Goal: Navigation & Orientation: Find specific page/section

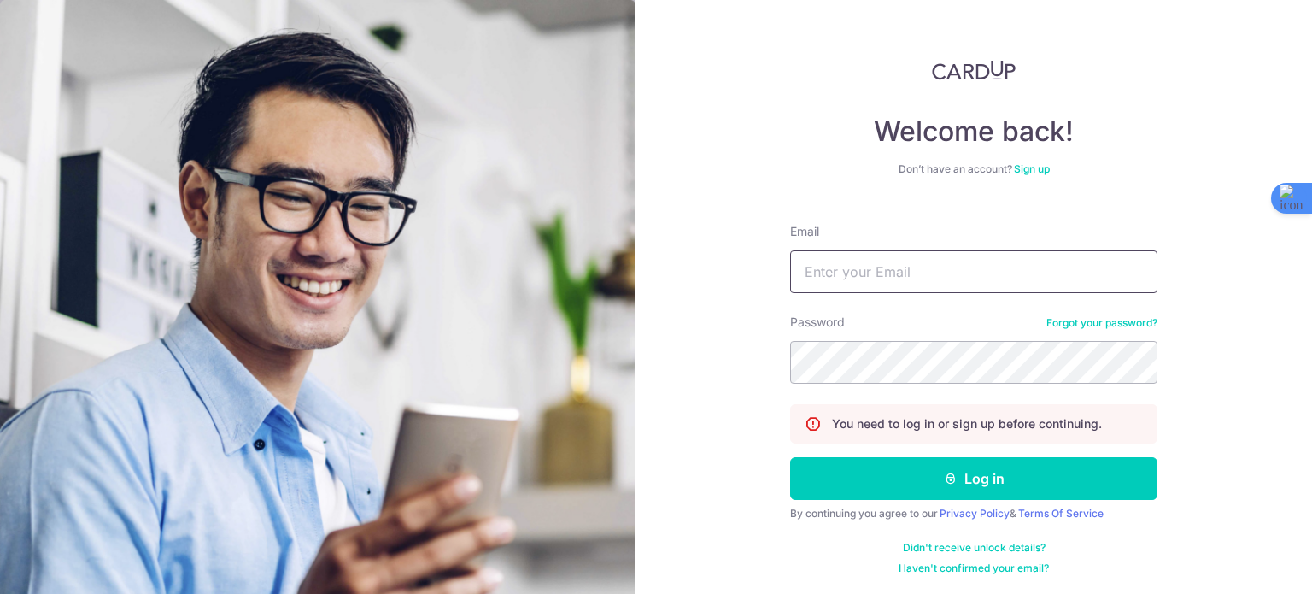
click at [910, 262] on input "Email" at bounding box center [973, 271] width 367 height 43
type input "[EMAIL_ADDRESS][DOMAIN_NAME]"
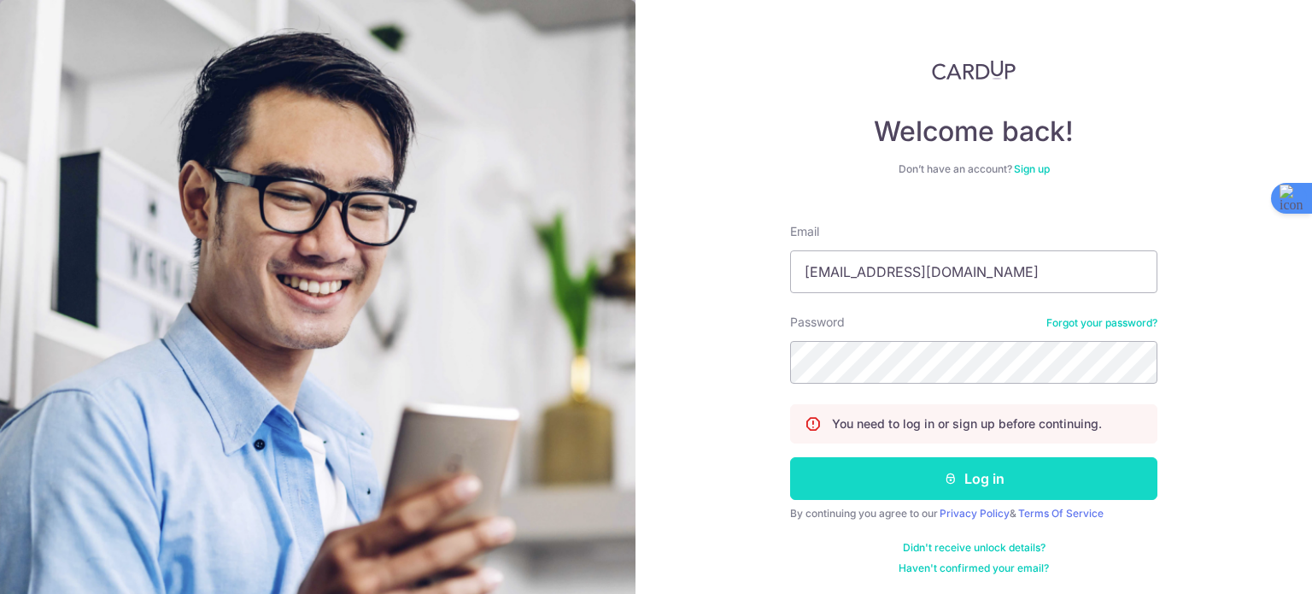
click at [1011, 475] on button "Log in" at bounding box center [973, 478] width 367 height 43
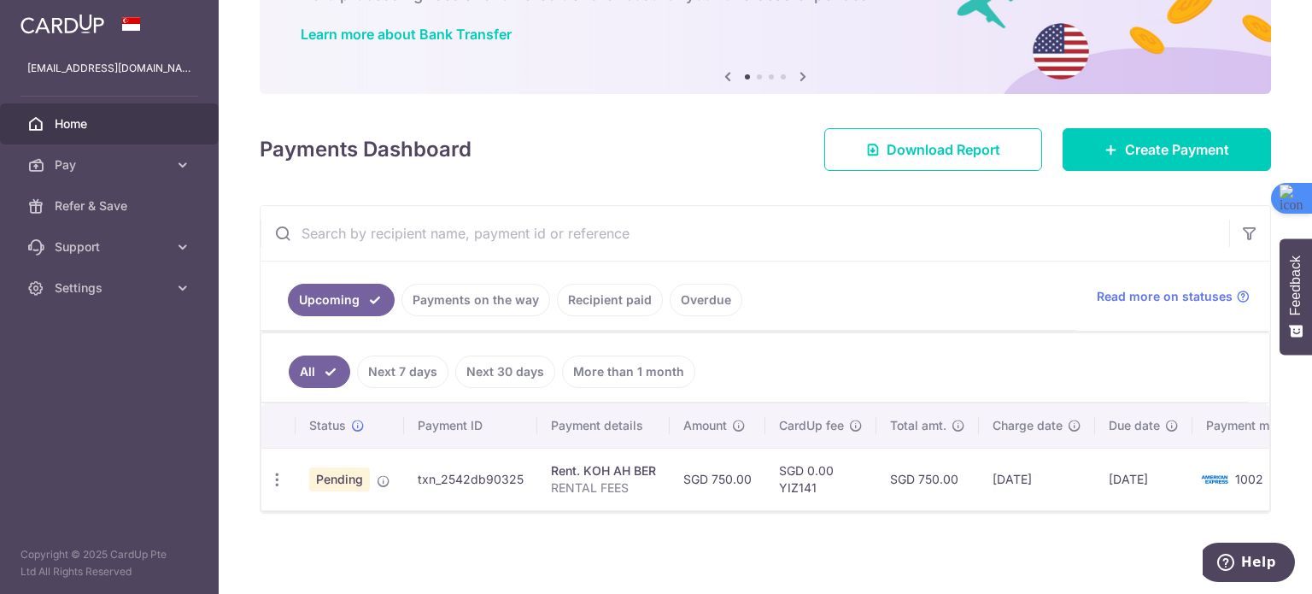
click at [326, 473] on span "Pending" at bounding box center [339, 479] width 61 height 24
click at [359, 419] on icon at bounding box center [358, 426] width 14 height 14
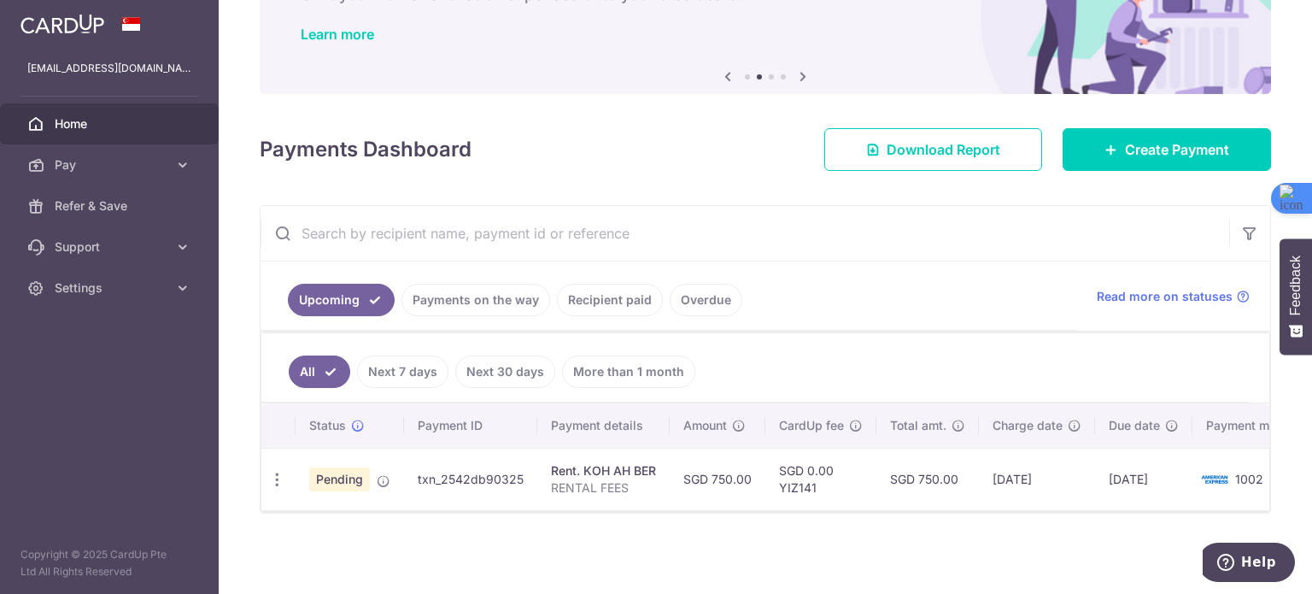
click at [414, 378] on link "Next 7 days" at bounding box center [402, 371] width 91 height 32
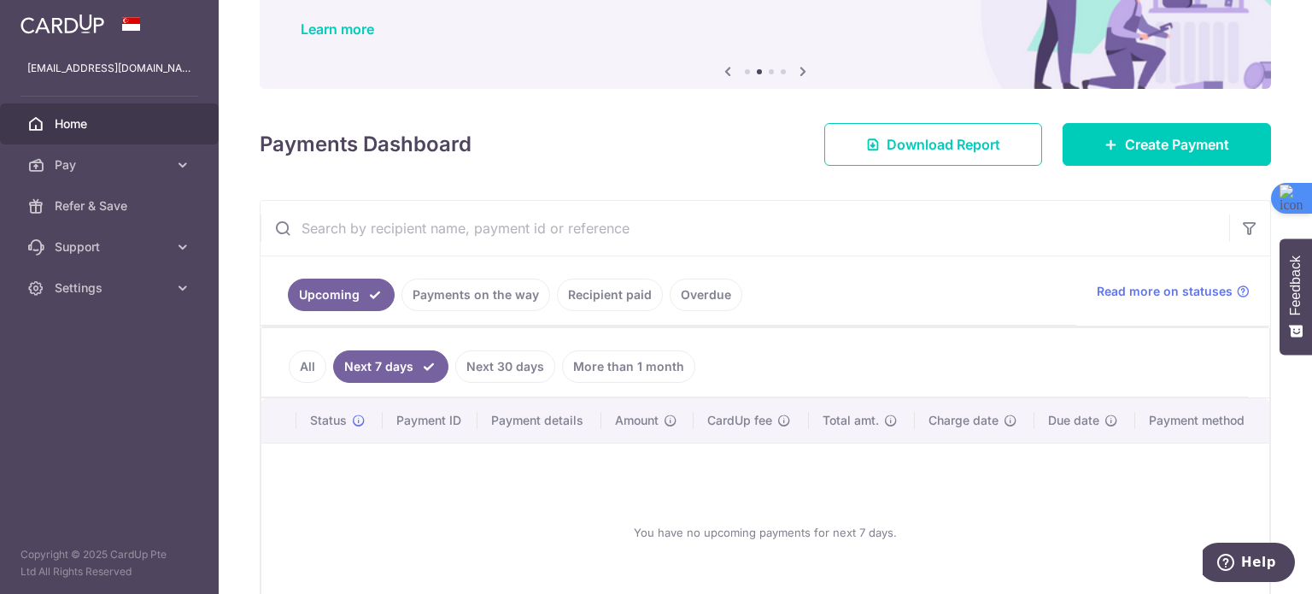
click at [309, 367] on link "All" at bounding box center [308, 366] width 38 height 32
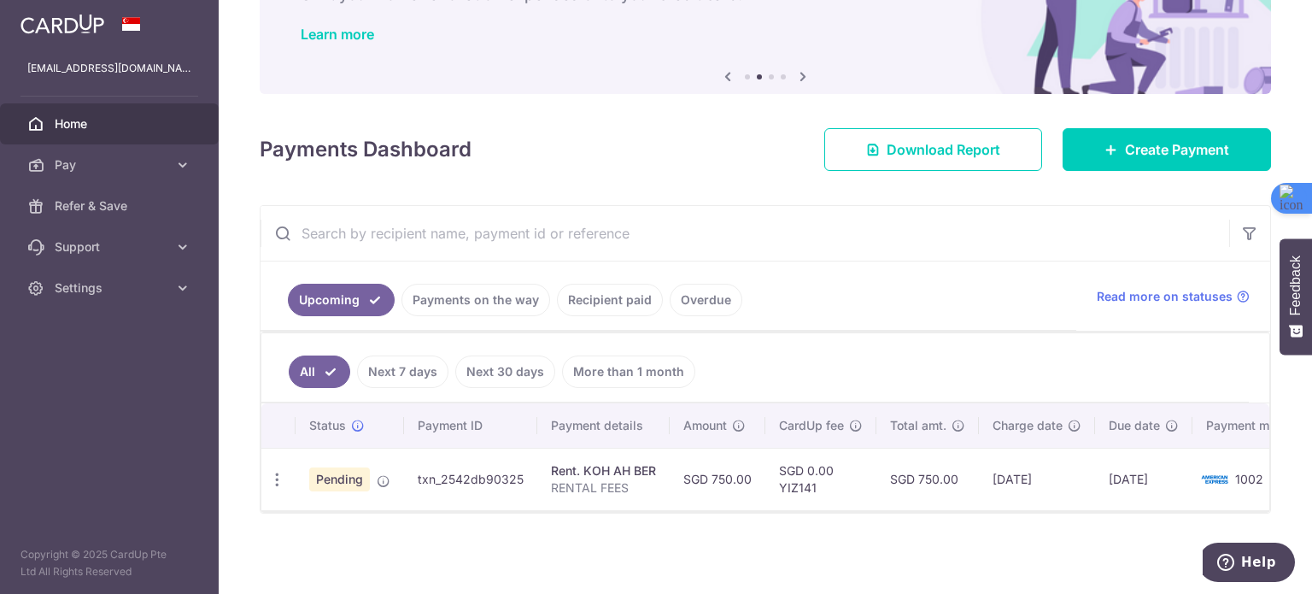
click at [492, 362] on link "Next 30 days" at bounding box center [505, 371] width 100 height 32
click at [309, 358] on link "All" at bounding box center [308, 371] width 38 height 32
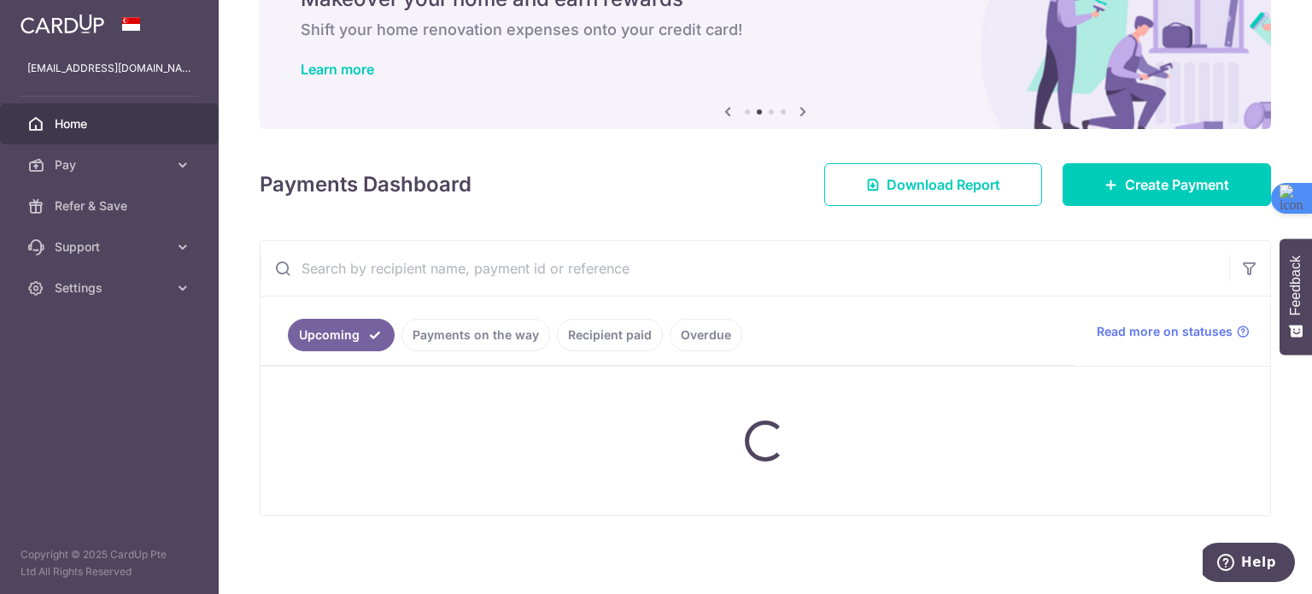
scroll to position [130, 0]
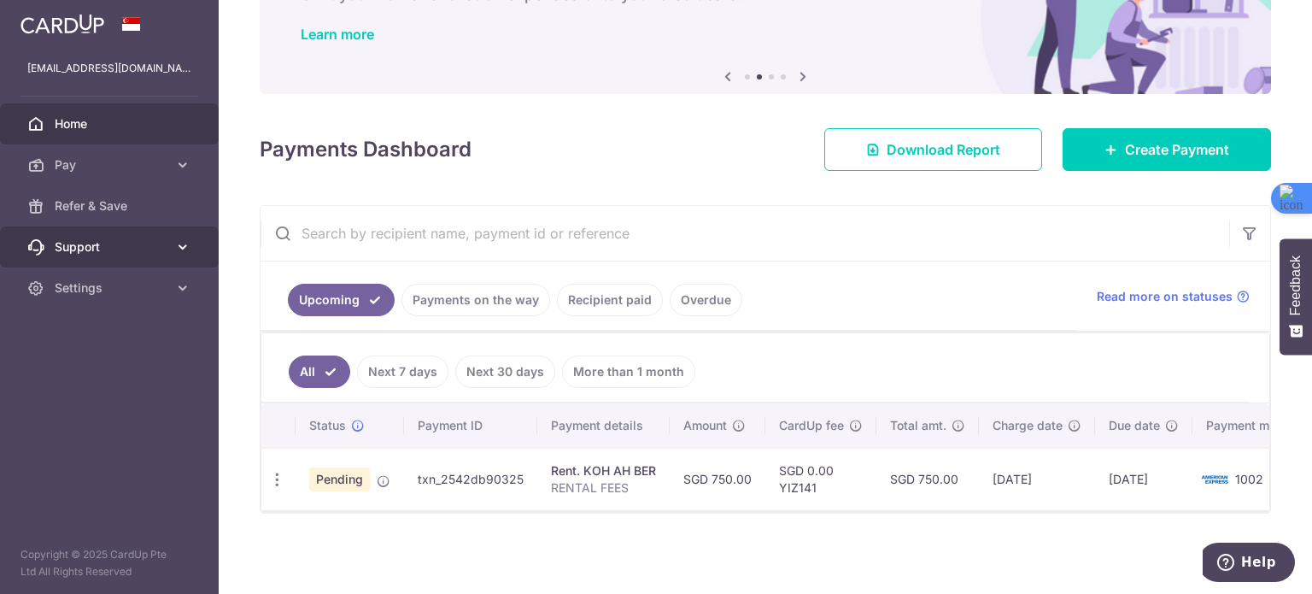
click at [157, 254] on span "Support" at bounding box center [111, 246] width 113 height 17
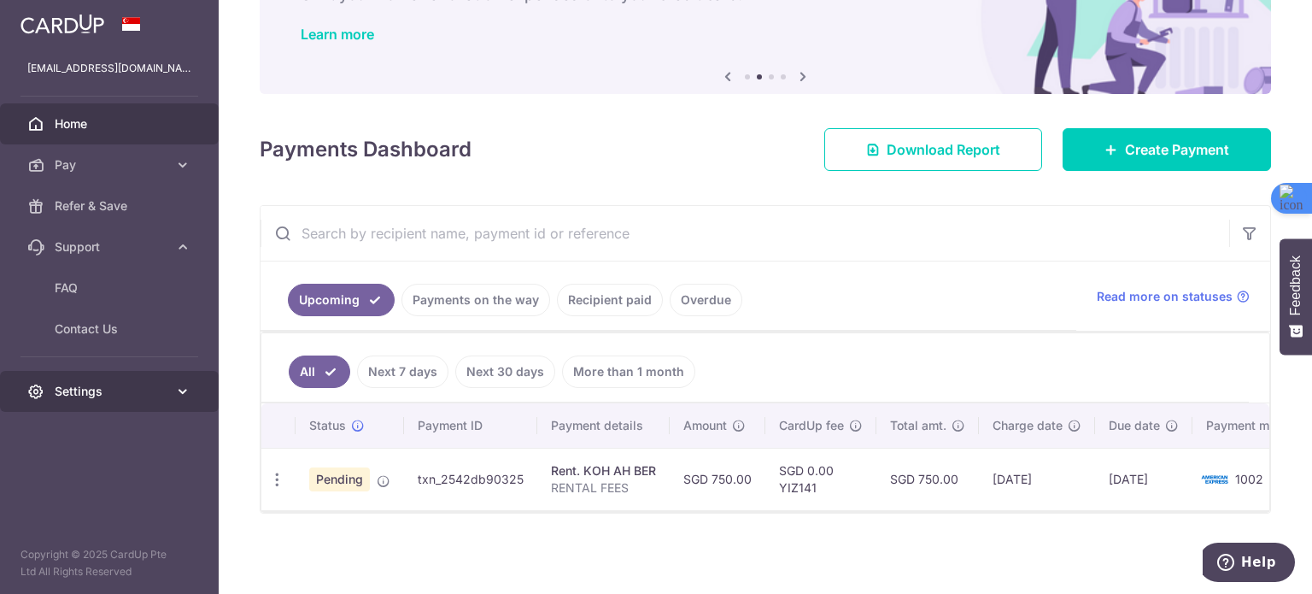
click at [151, 389] on span "Settings" at bounding box center [111, 391] width 113 height 17
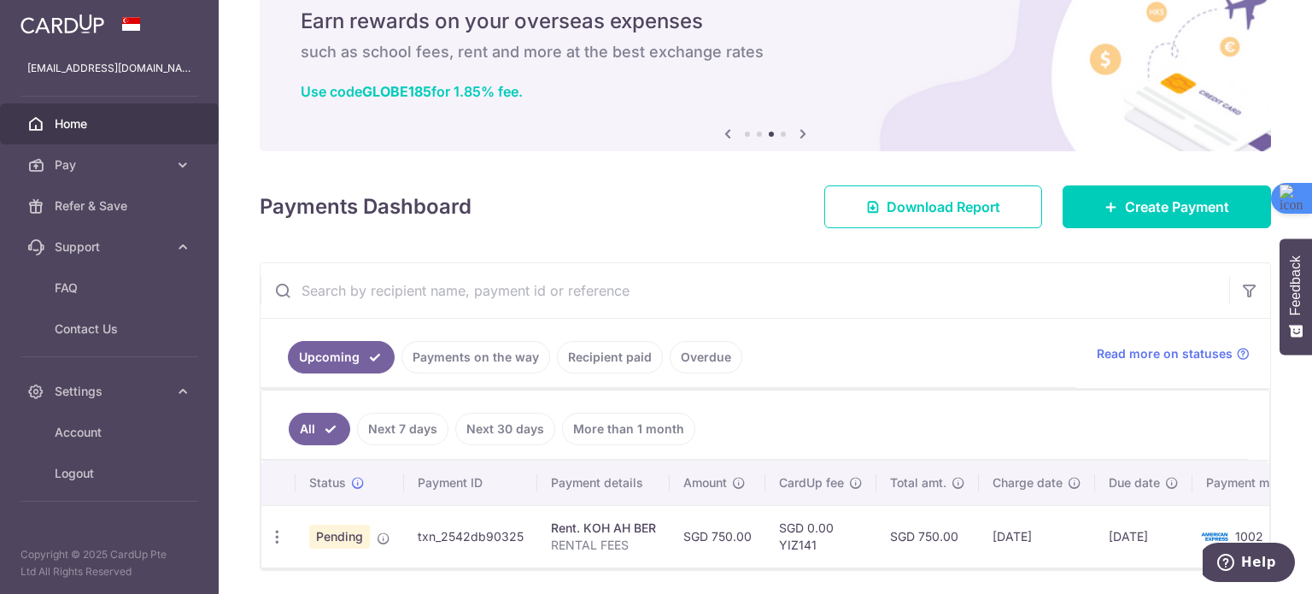
scroll to position [0, 0]
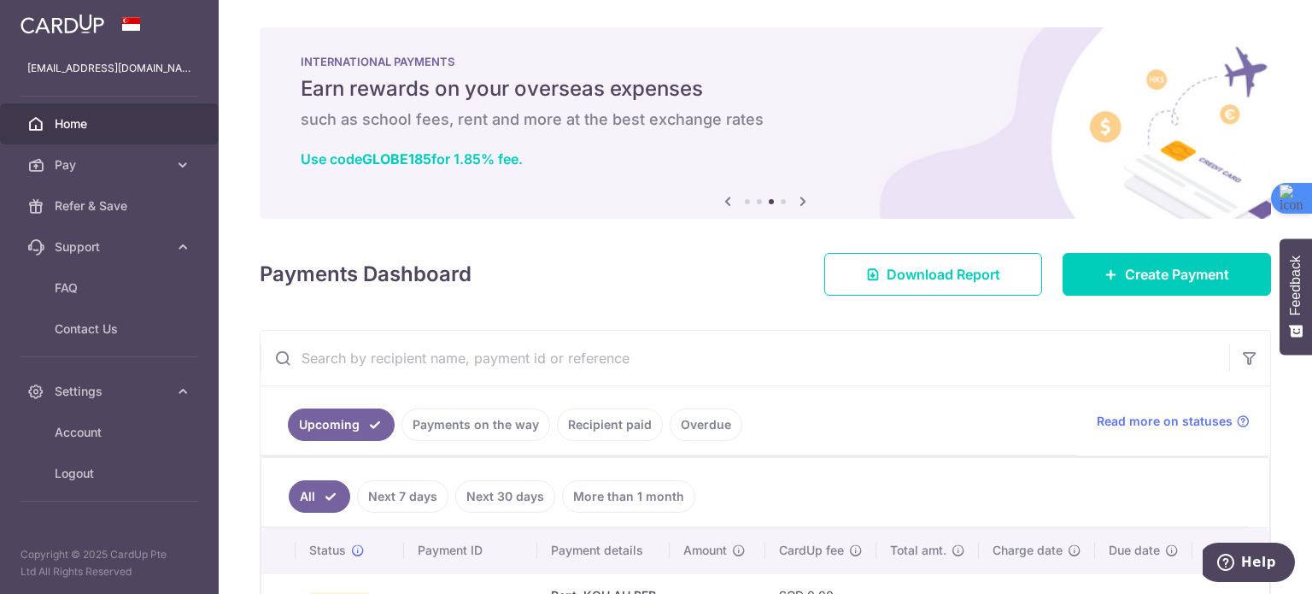
click at [721, 201] on icon at bounding box center [727, 200] width 20 height 21
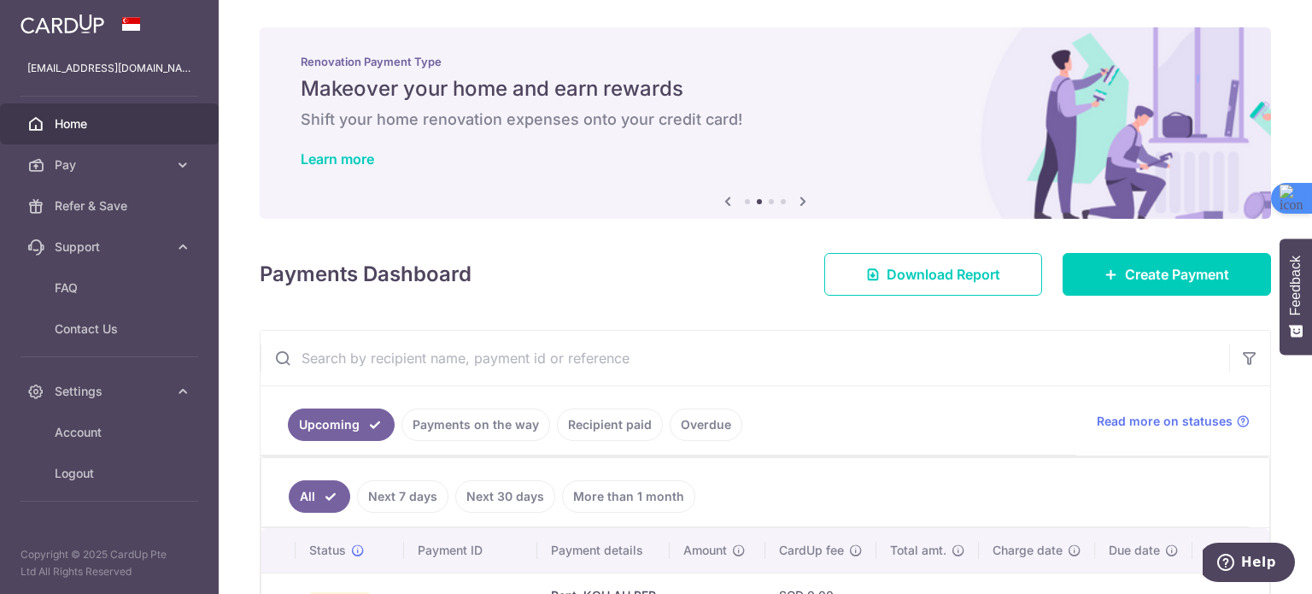
click at [721, 201] on icon at bounding box center [727, 200] width 20 height 21
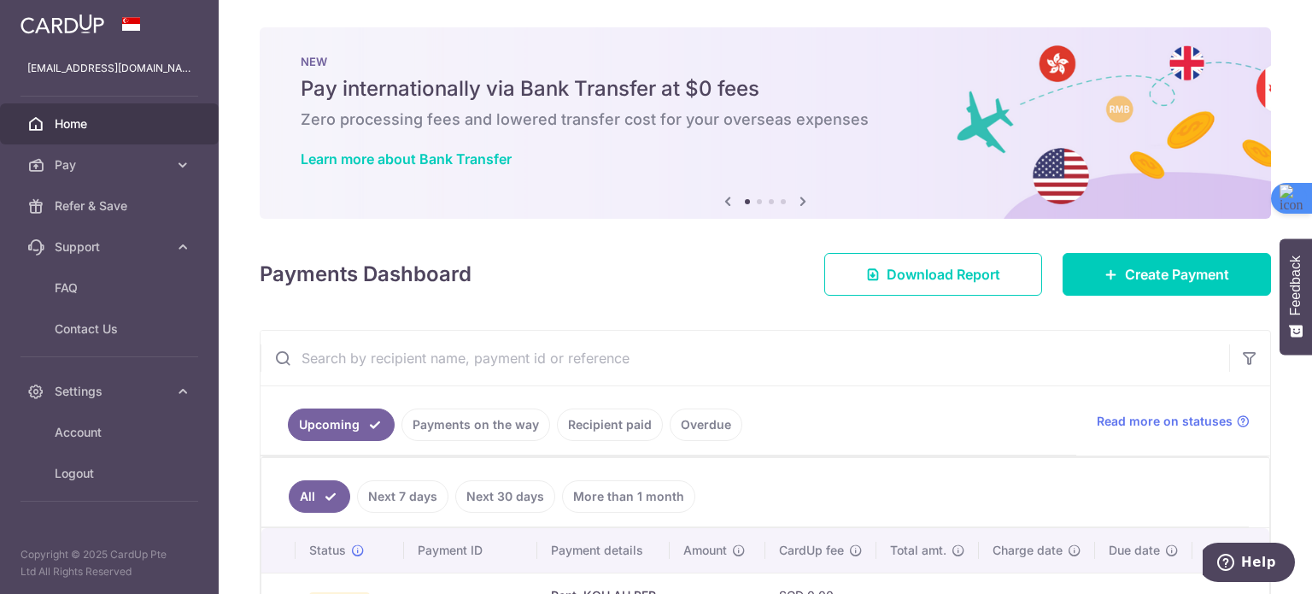
click at [721, 201] on icon at bounding box center [727, 200] width 20 height 21
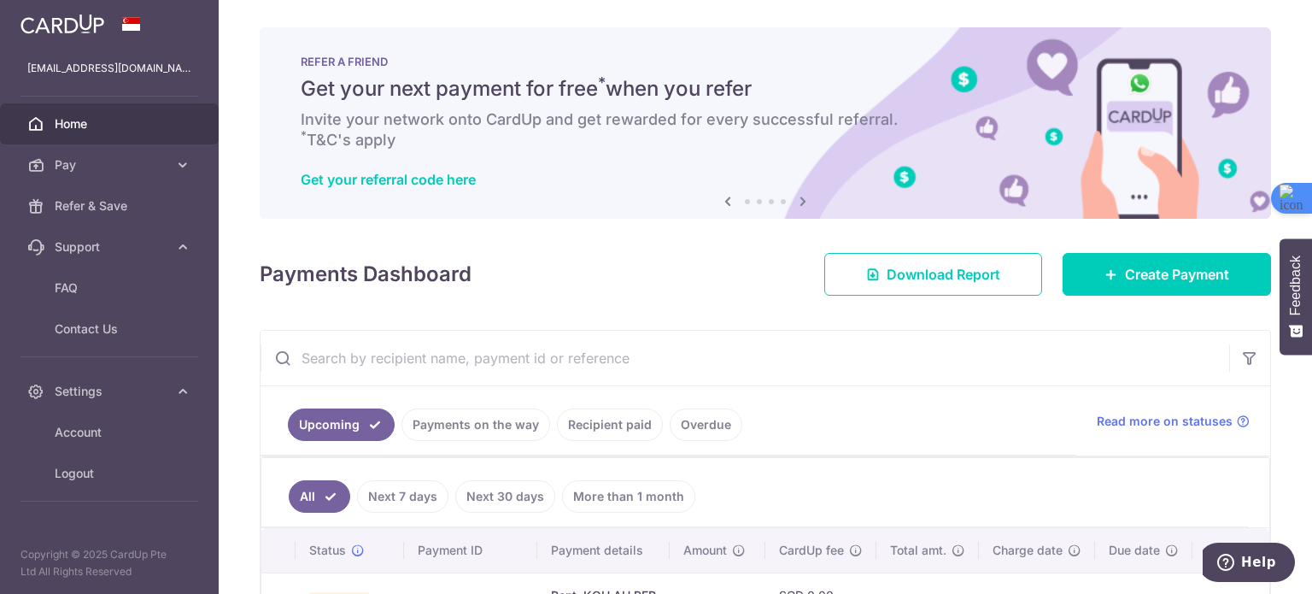
click at [722, 201] on icon at bounding box center [727, 200] width 20 height 21
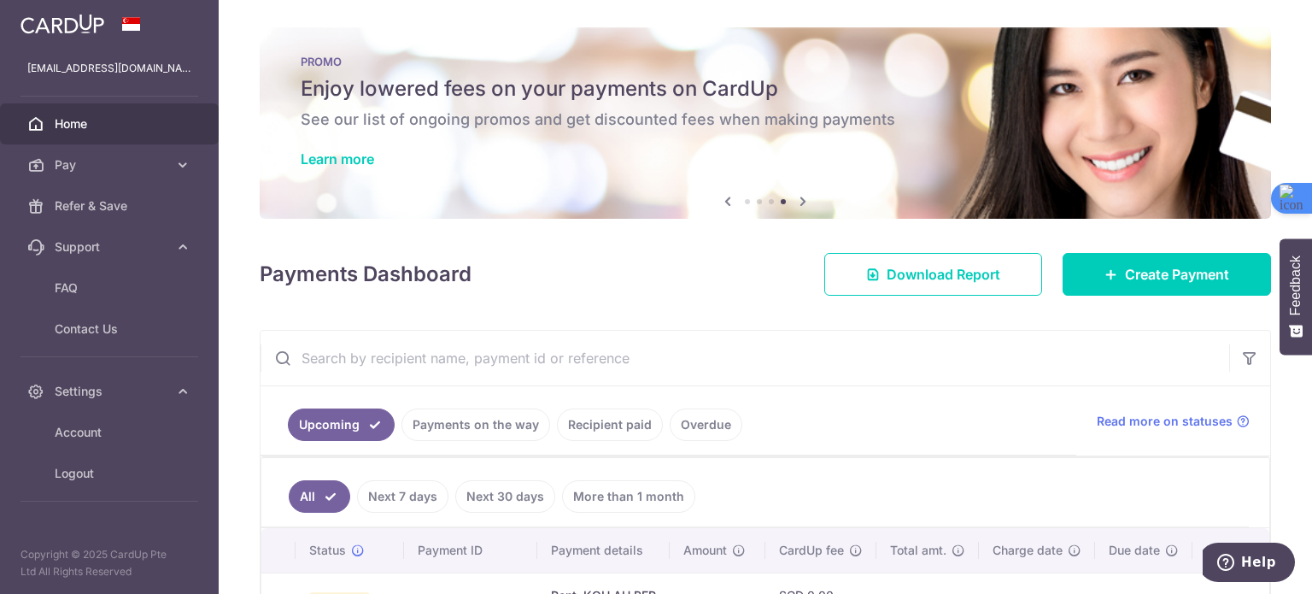
click at [722, 201] on icon at bounding box center [727, 200] width 20 height 21
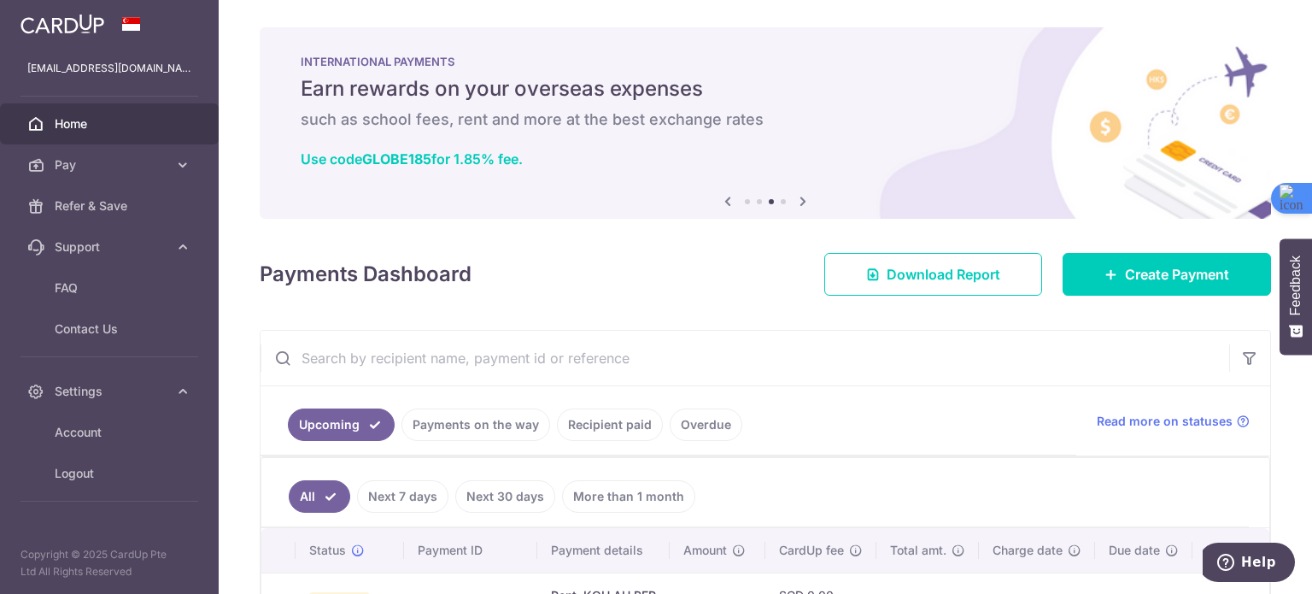
click at [793, 204] on icon at bounding box center [803, 200] width 20 height 21
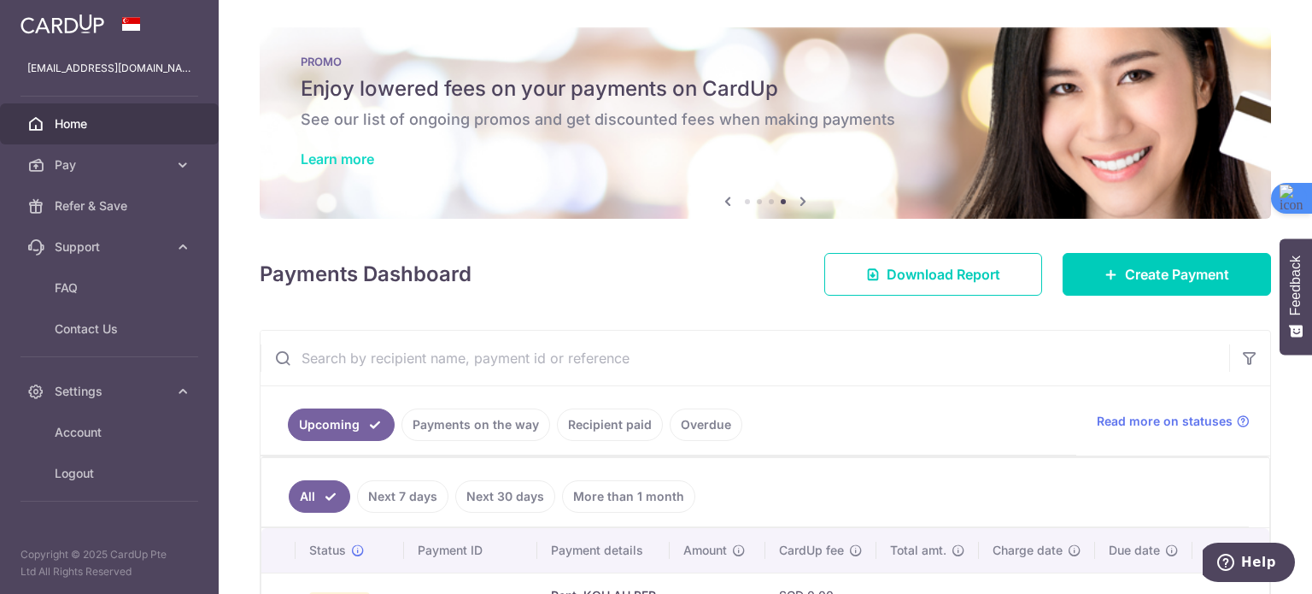
click at [359, 156] on link "Learn more" at bounding box center [337, 158] width 73 height 17
